Goal: Information Seeking & Learning: Understand process/instructions

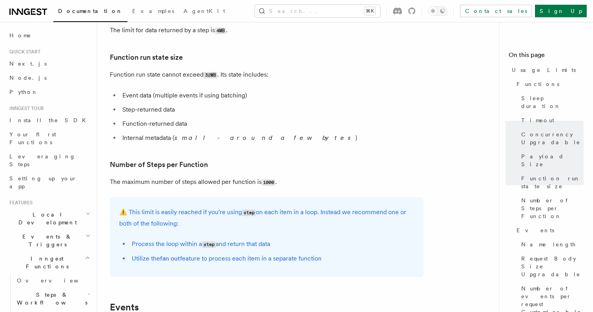
scroll to position [363, 0]
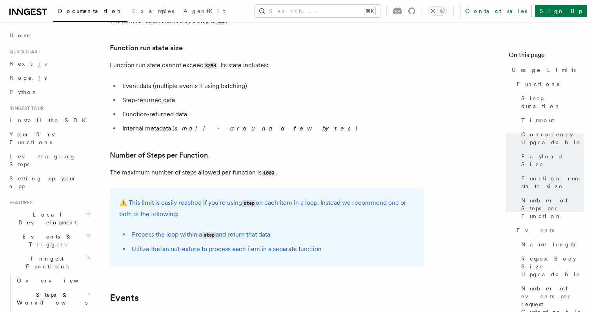
click at [268, 174] on code "1000" at bounding box center [269, 173] width 14 height 7
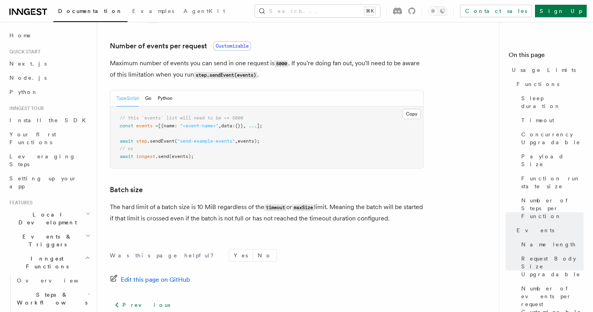
scroll to position [733, 0]
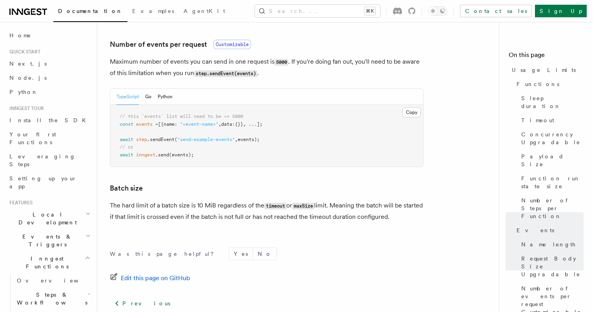
click at [88, 311] on icon "button" at bounding box center [88, 315] width 4 height 6
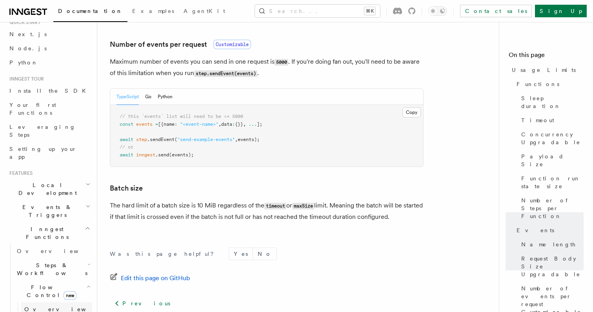
scroll to position [33, 0]
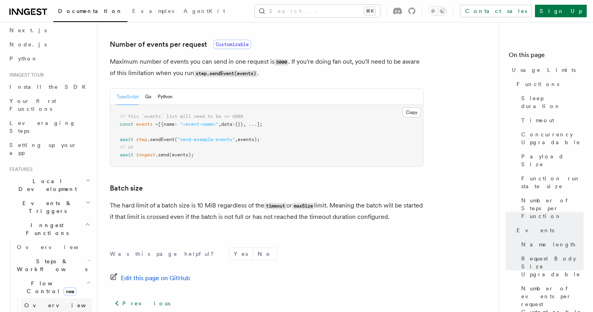
click at [56, 298] on link "Overview" at bounding box center [56, 305] width 71 height 14
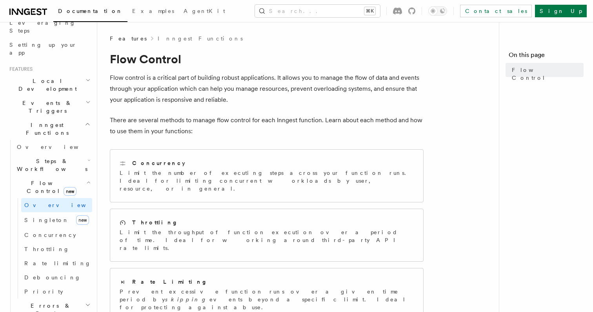
click at [83, 74] on h2 "Local Development" at bounding box center [49, 85] width 86 height 22
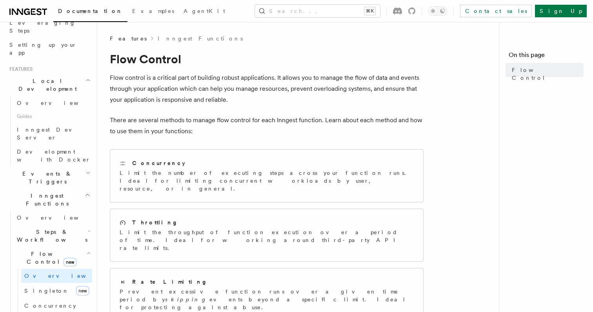
scroll to position [152, 0]
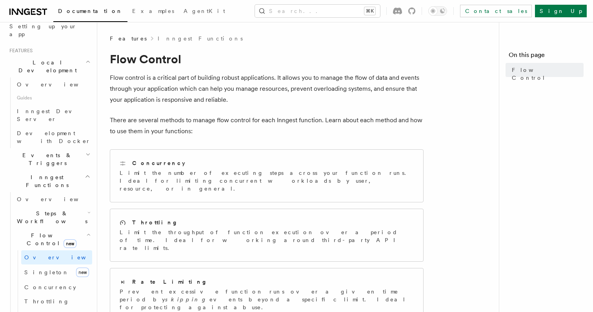
click at [57, 148] on h2 "Events & Triggers" at bounding box center [49, 159] width 86 height 22
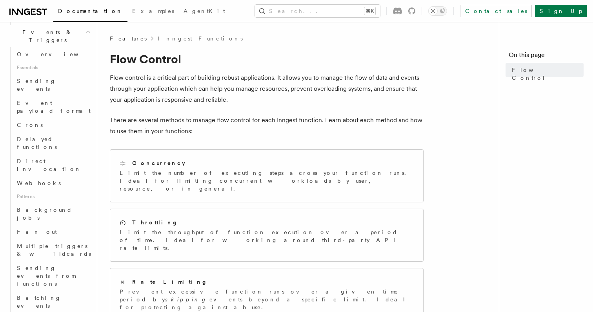
scroll to position [0, 0]
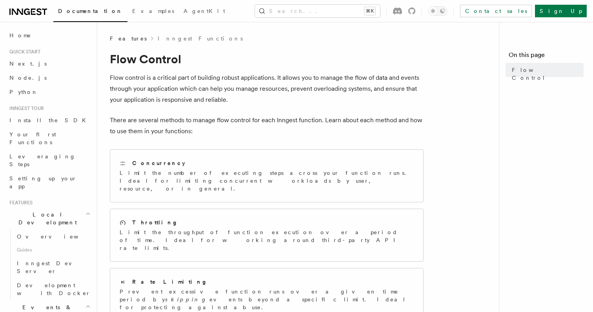
click at [26, 11] on icon at bounding box center [28, 11] width 38 height 9
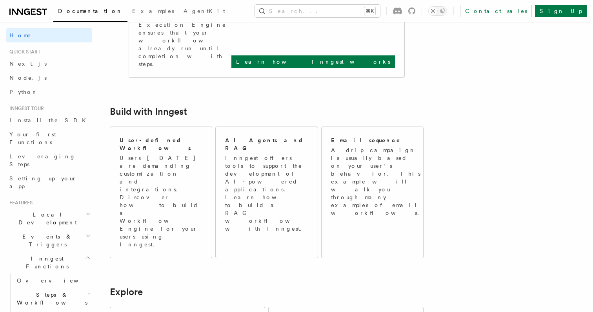
scroll to position [400, 0]
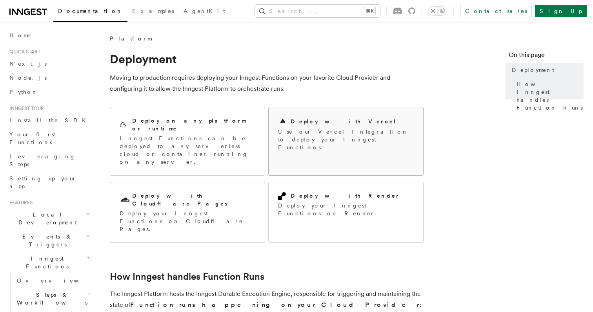
click at [343, 139] on p "Use our Vercel Integration to deploy your Inngest Functions." at bounding box center [346, 140] width 136 height 24
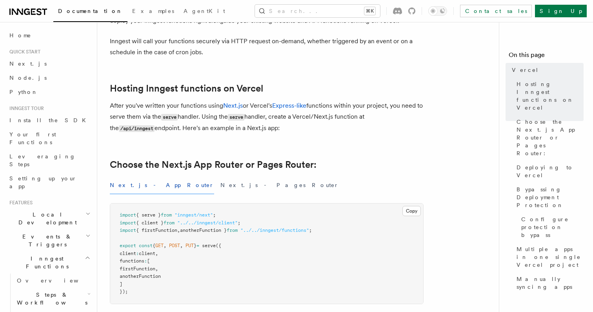
scroll to position [73, 0]
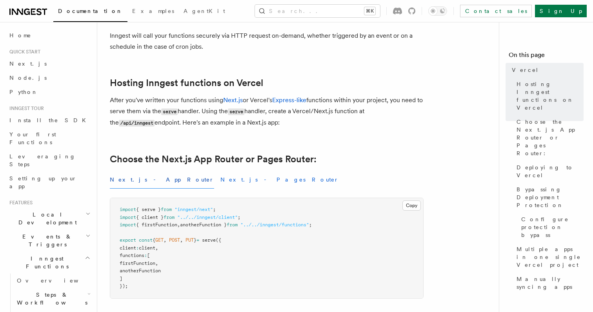
click at [221, 181] on button "Next.js - Pages Router" at bounding box center [280, 180] width 119 height 18
click at [134, 178] on button "Next.js - App Router" at bounding box center [162, 180] width 104 height 18
click at [221, 179] on button "Next.js - Pages Router" at bounding box center [280, 180] width 119 height 18
click at [146, 179] on button "Next.js - App Router" at bounding box center [162, 180] width 104 height 18
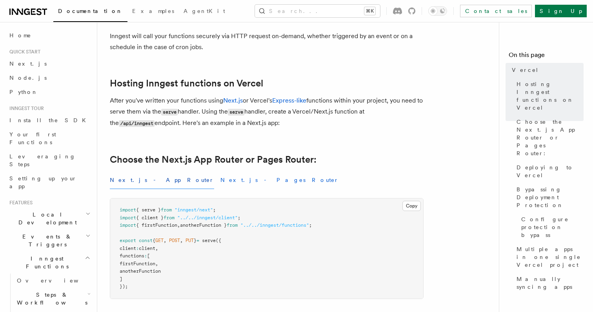
click at [221, 182] on button "Next.js - Pages Router" at bounding box center [280, 180] width 119 height 18
click at [136, 183] on button "Next.js - App Router" at bounding box center [162, 180] width 104 height 18
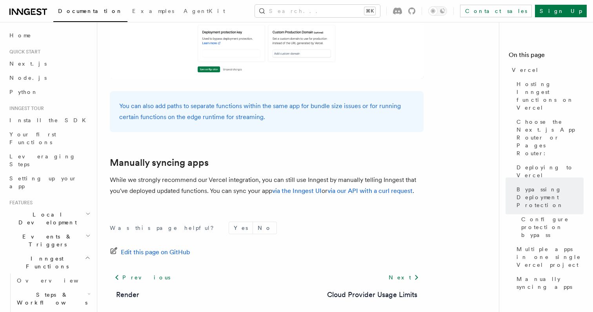
scroll to position [1337, 0]
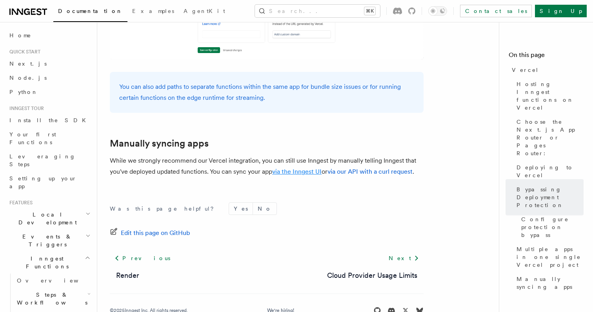
click at [308, 168] on link "via the Inngest UI" at bounding box center [296, 171] width 49 height 7
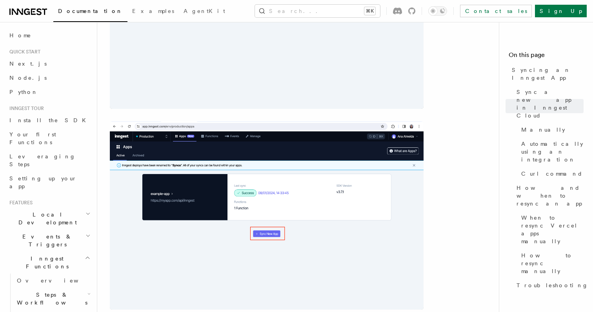
scroll to position [349, 0]
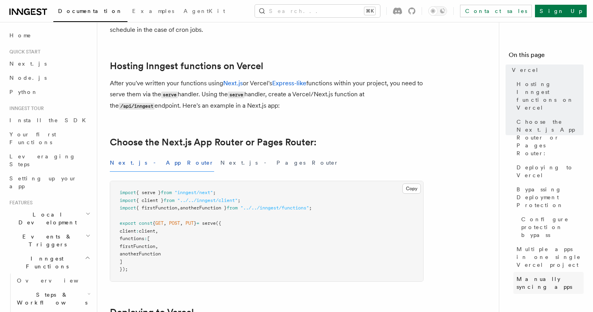
scroll to position [88, 0]
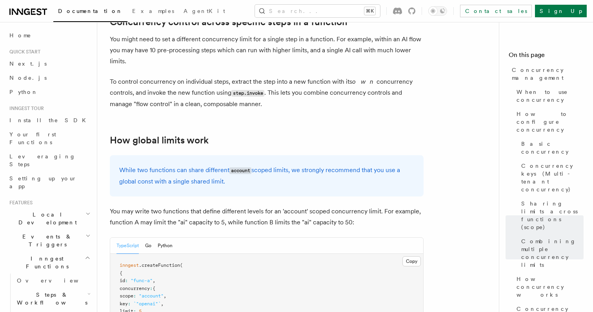
scroll to position [1955, 0]
